Goal: Check status: Check status

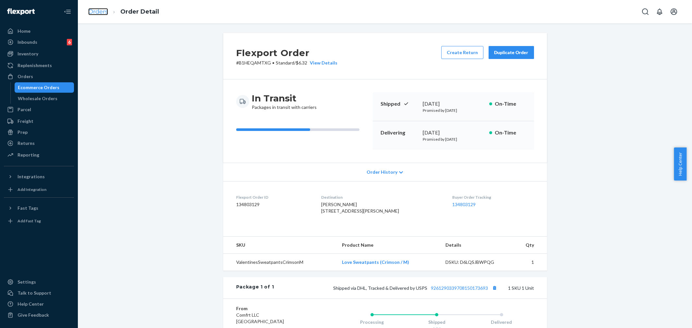
drag, startPoint x: 0, startPoint y: 0, endPoint x: 102, endPoint y: 11, distance: 102.7
click at [102, 11] on link "Orders" at bounding box center [98, 11] width 20 height 7
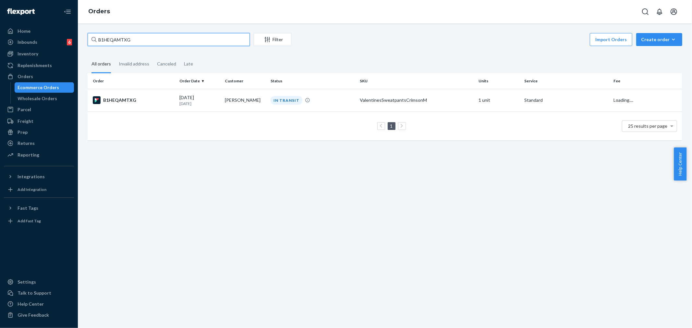
click at [111, 38] on input "B1HEQAMTXG" at bounding box center [169, 39] width 162 height 13
paste input "254776747"
type input "254776747"
click at [319, 102] on div "IN TRANSIT" at bounding box center [312, 100] width 87 height 9
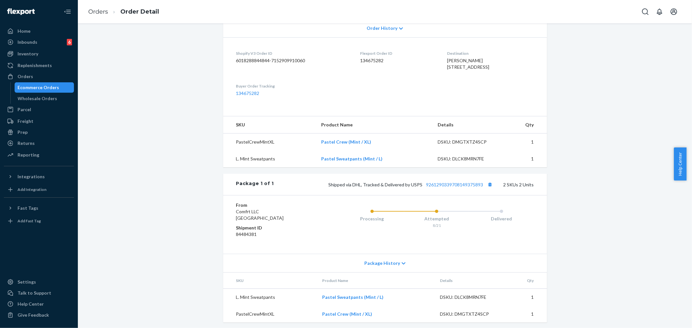
scroll to position [160, 0]
click at [433, 247] on div "From Comfrt LLC [GEOGRAPHIC_DATA] Shipment ID 84484381 Processing Attempted 8/2…" at bounding box center [385, 222] width 324 height 59
